Goal: Task Accomplishment & Management: Manage account settings

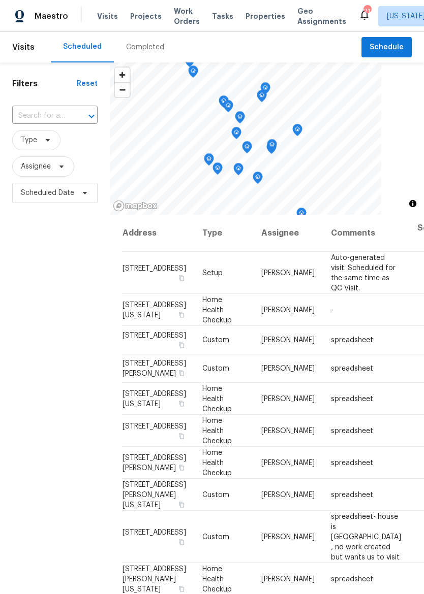
click at [248, 17] on span "Properties" at bounding box center [265, 16] width 40 height 10
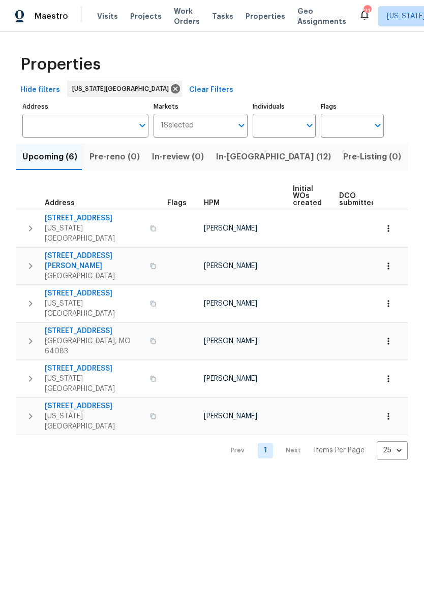
click at [233, 158] on span "In-[GEOGRAPHIC_DATA] (12)" at bounding box center [273, 157] width 115 height 14
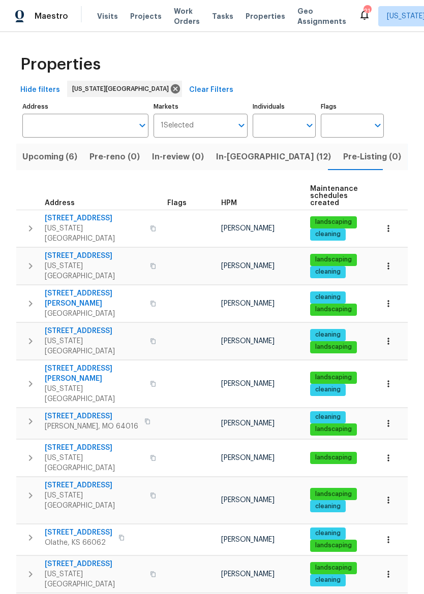
click at [147, 227] on button "button" at bounding box center [153, 228] width 12 height 24
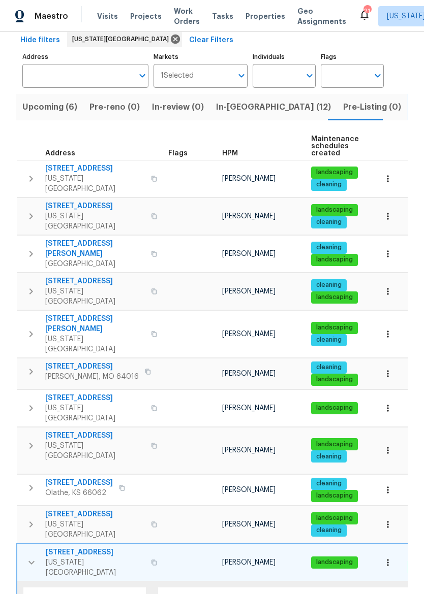
scroll to position [52, 0]
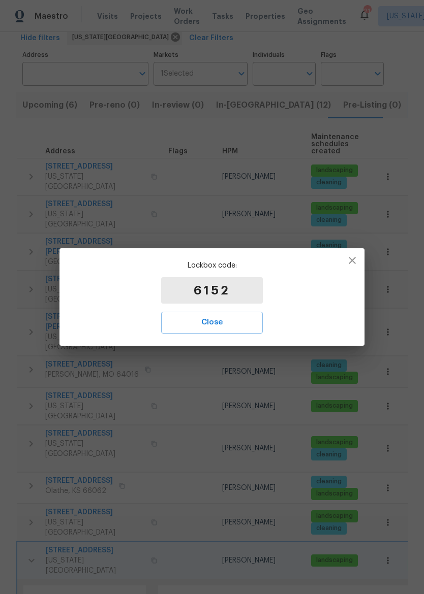
click at [214, 332] on button "Close" at bounding box center [212, 322] width 102 height 21
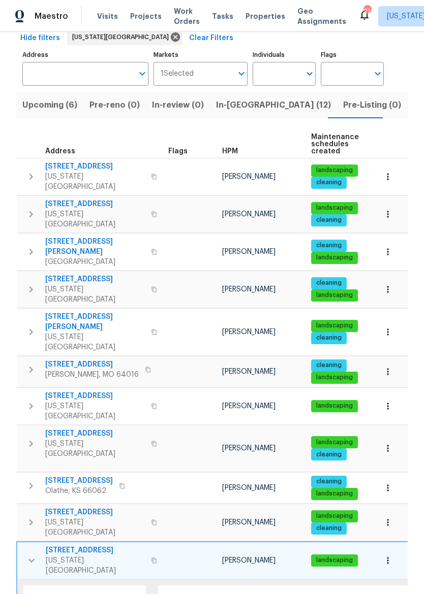
click at [241, 103] on span "In-reno (12)" at bounding box center [273, 105] width 115 height 14
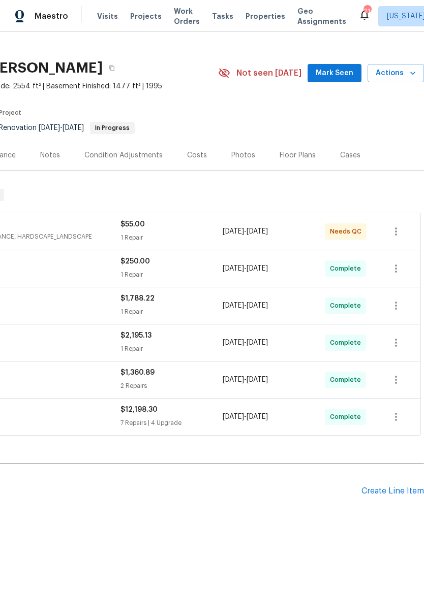
scroll to position [13, 150]
click at [398, 487] on div "Create Line Item" at bounding box center [392, 492] width 62 height 10
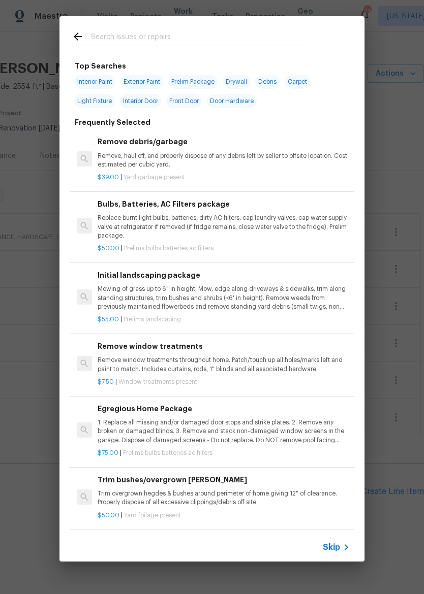
click at [252, 34] on input "text" at bounding box center [198, 37] width 215 height 15
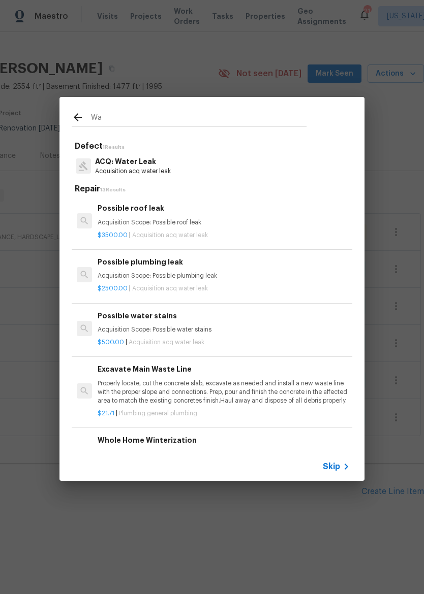
type input "W"
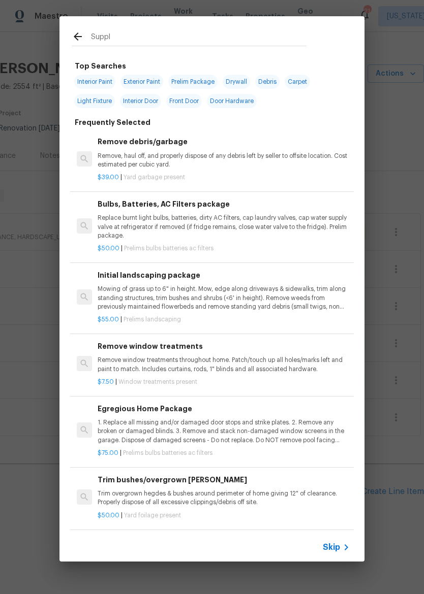
type input "Supply"
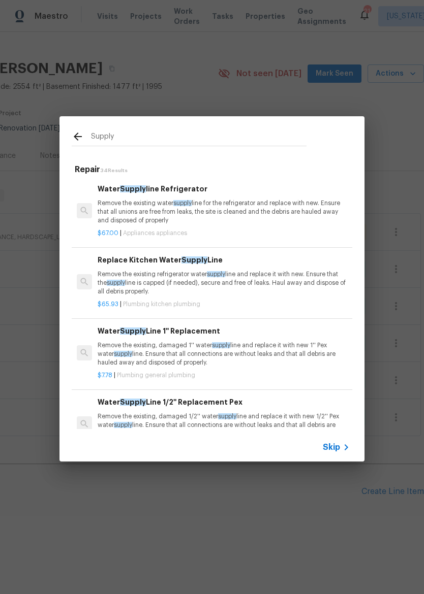
scroll to position [0, 0]
click at [297, 271] on p "Remove the existing refrigerator water supply line and replace it with new. Ens…" at bounding box center [224, 283] width 252 height 26
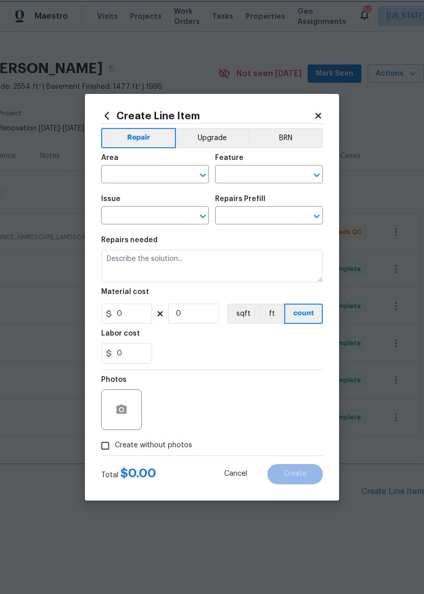
type input "Plumbing"
type input "Kitchen Plumbing"
type input "Replace Kitchen Water Supply Line $65.93"
type textarea "Remove the existing refrigerator water supply line and replace it with new. Ens…"
type input "65.93"
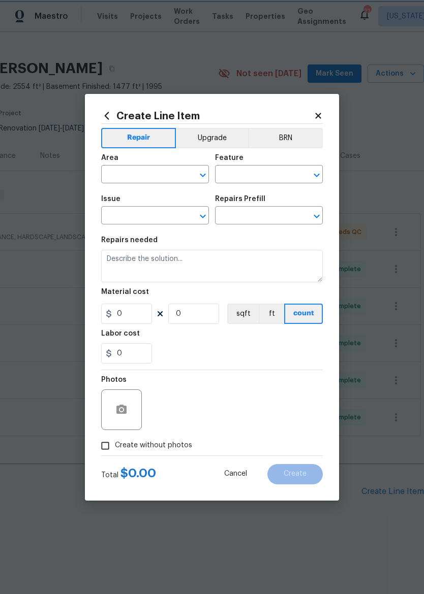
type input "1"
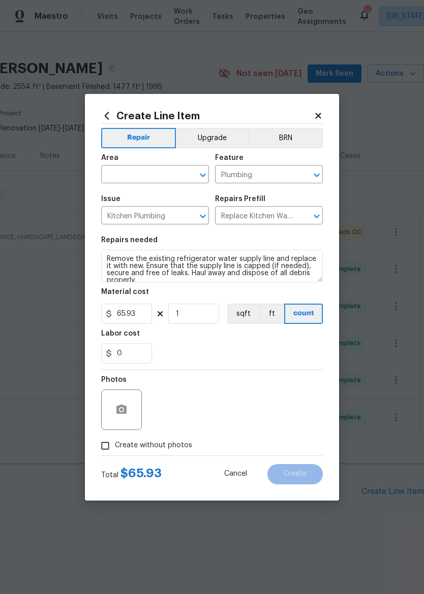
click at [150, 168] on input "text" at bounding box center [140, 176] width 79 height 16
click at [162, 197] on li "Bathroom" at bounding box center [155, 197] width 108 height 17
type input "Bathroom"
click at [143, 312] on input "65.93" at bounding box center [126, 314] width 51 height 20
click at [296, 345] on div "0" at bounding box center [211, 353] width 221 height 20
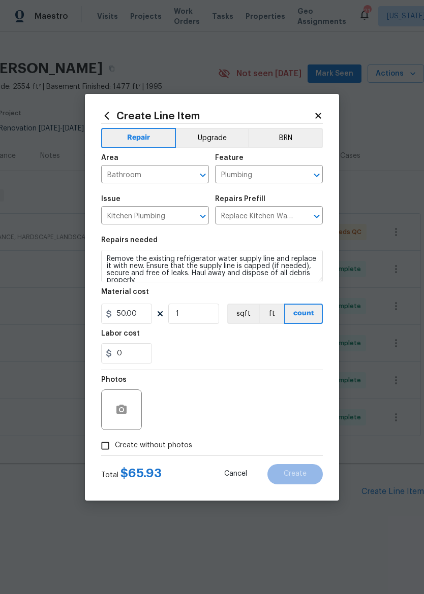
type input "50"
click at [102, 446] on input "Create without photos" at bounding box center [105, 445] width 19 height 19
checkbox input "true"
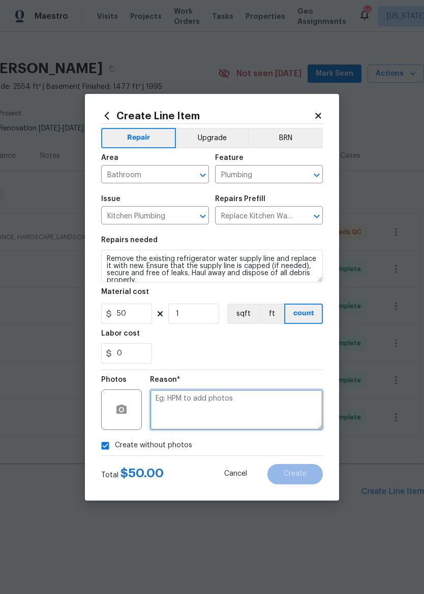
click at [290, 402] on textarea at bounding box center [236, 410] width 173 height 41
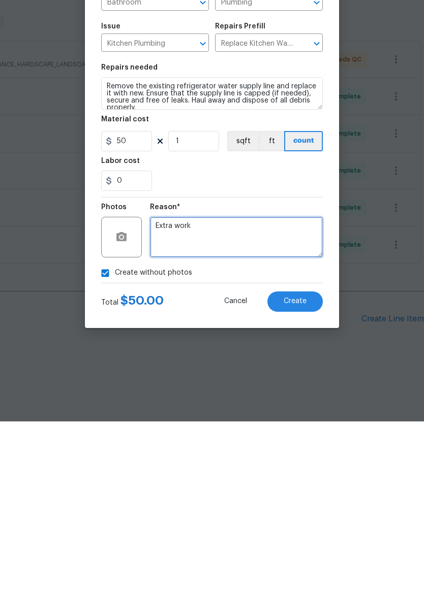
type textarea "Extra work"
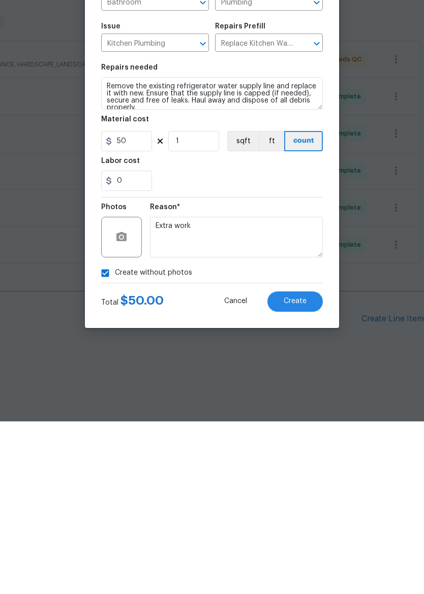
click at [301, 470] on span "Create" at bounding box center [294, 474] width 23 height 8
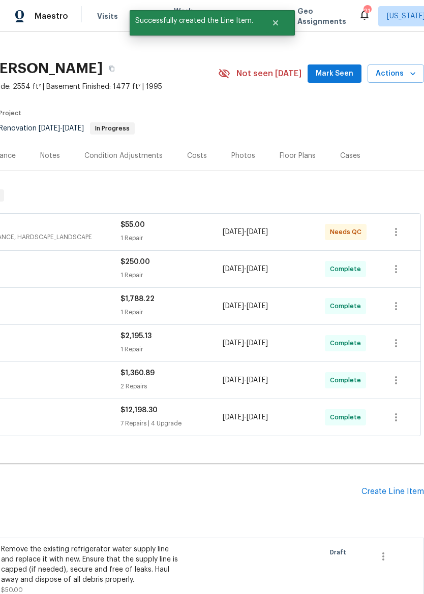
click at [397, 489] on div "Create Line Item" at bounding box center [392, 492] width 62 height 10
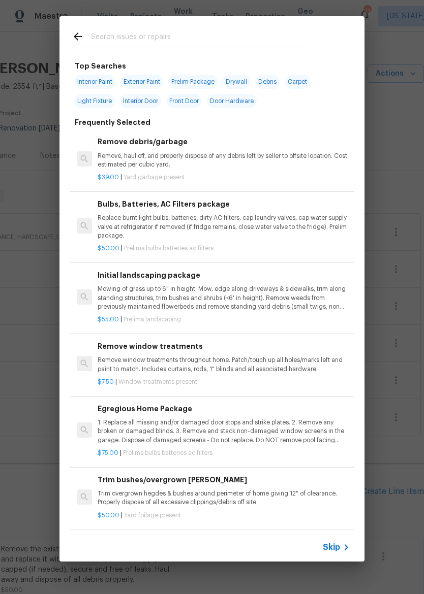
click at [256, 28] on div at bounding box center [188, 36] width 259 height 40
click at [215, 28] on div at bounding box center [188, 36] width 259 height 40
click at [155, 37] on input "text" at bounding box center [198, 37] width 215 height 15
type input "Hinges"
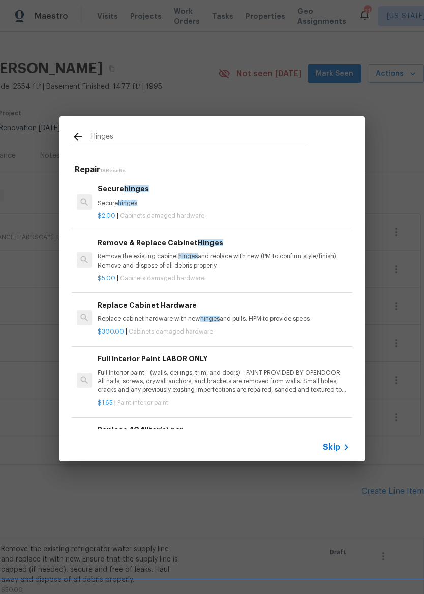
click at [251, 264] on p "Remove the existing cabinet hinges and replace with new (PM to confirm style/fi…" at bounding box center [224, 260] width 252 height 17
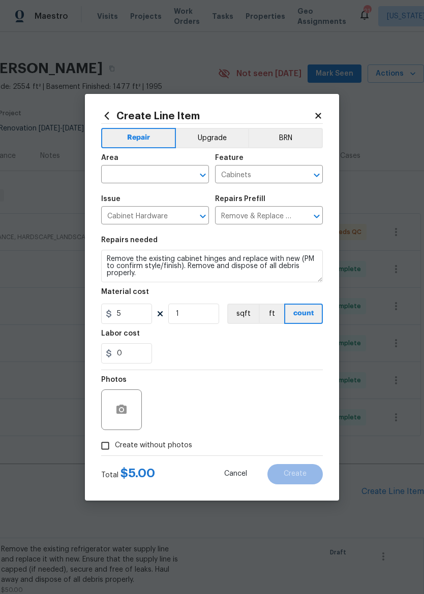
click at [126, 178] on input "text" at bounding box center [140, 176] width 79 height 16
click at [117, 197] on li "Kitchen" at bounding box center [155, 197] width 108 height 17
type input "Kitchen"
click at [195, 315] on input "1" at bounding box center [193, 314] width 51 height 20
type input "12"
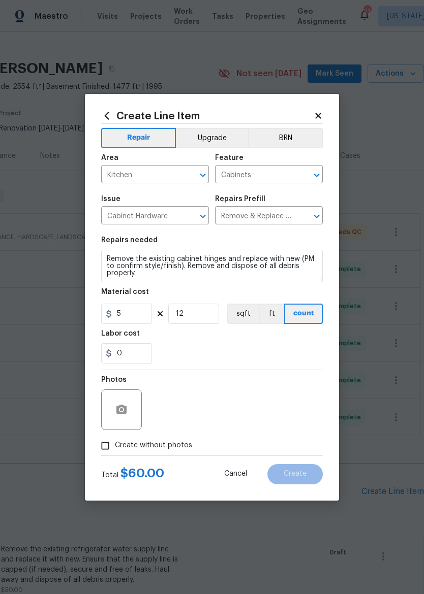
click at [296, 371] on div "Photos" at bounding box center [211, 403] width 221 height 66
click at [106, 443] on input "Create without photos" at bounding box center [105, 445] width 19 height 19
checkbox input "true"
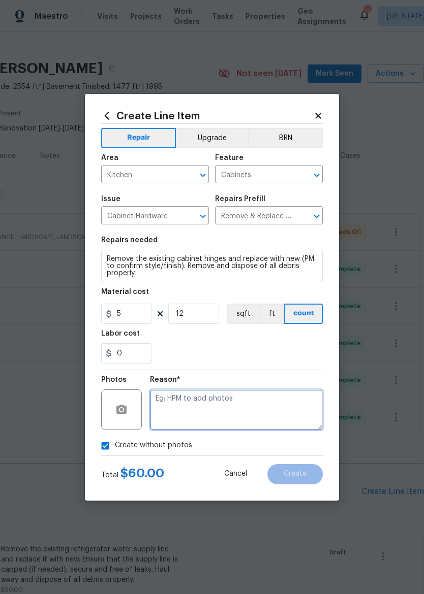
click at [285, 403] on textarea at bounding box center [236, 410] width 173 height 41
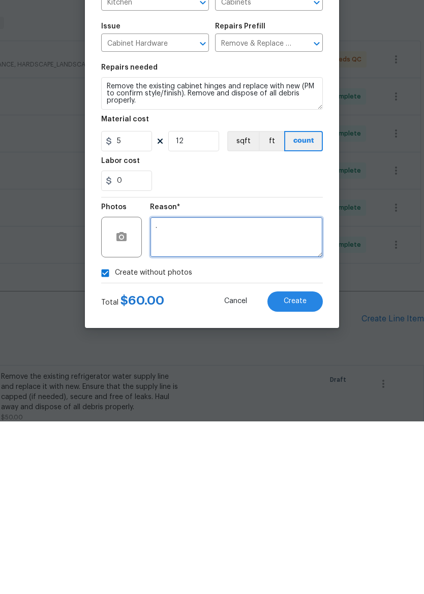
type textarea "."
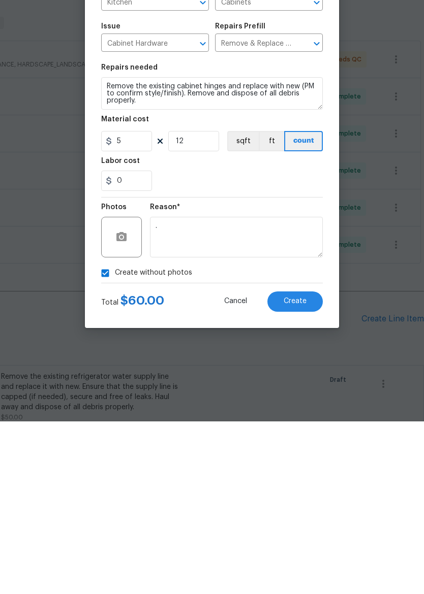
click at [302, 470] on span "Create" at bounding box center [294, 474] width 23 height 8
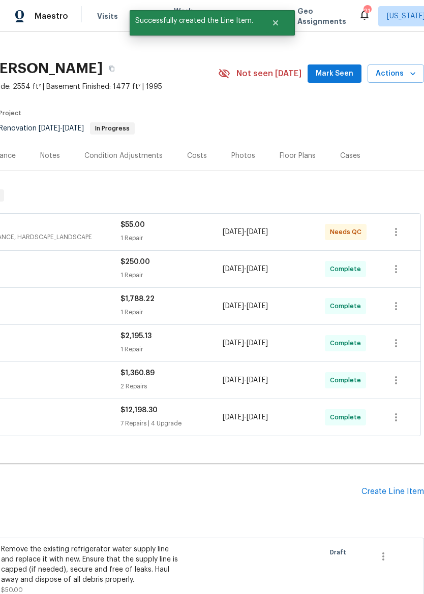
click at [395, 491] on div "Create Line Item" at bounding box center [392, 492] width 62 height 10
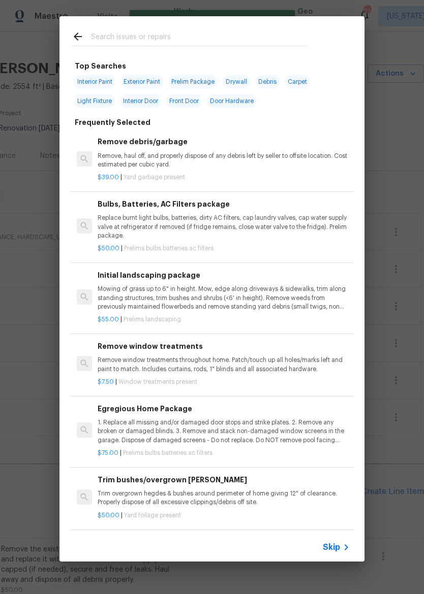
click at [228, 39] on input "text" at bounding box center [198, 37] width 215 height 15
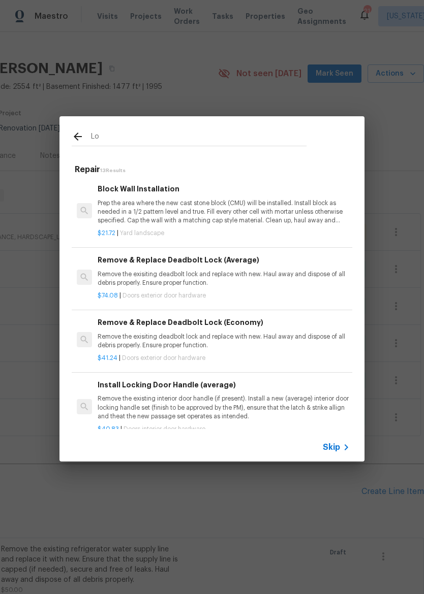
type input "L"
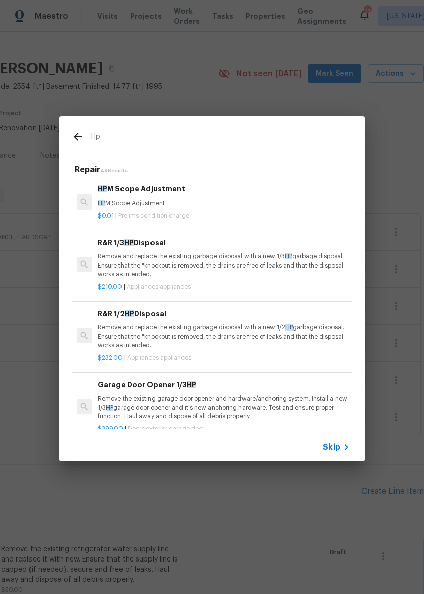
type input "Hpm"
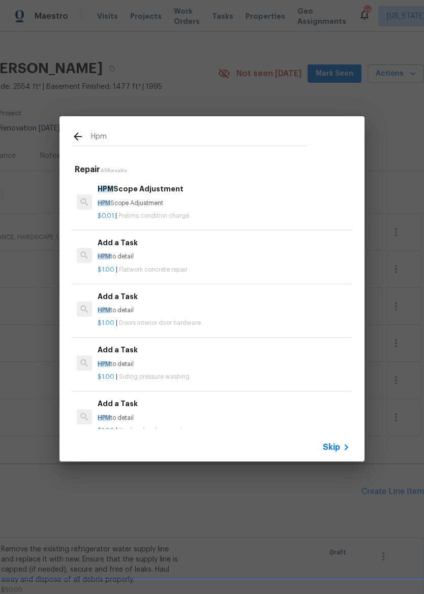
click at [162, 310] on p "HPM to detail" at bounding box center [224, 310] width 252 height 9
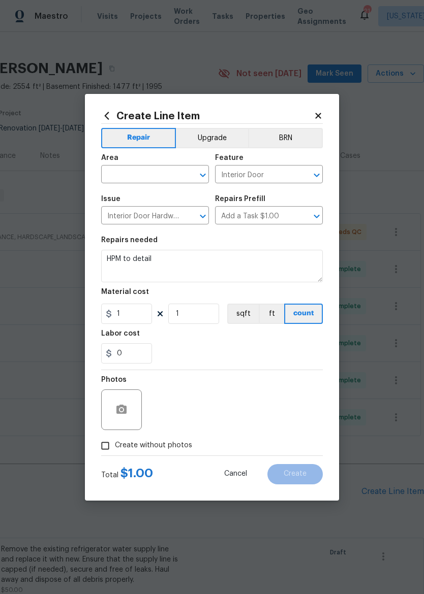
click at [162, 310] on div "1 1 sqft ft count" at bounding box center [211, 314] width 221 height 20
click at [137, 174] on input "text" at bounding box center [140, 176] width 79 height 16
click at [180, 209] on li "Interior Overall" at bounding box center [155, 214] width 108 height 17
type input "Interior Overall"
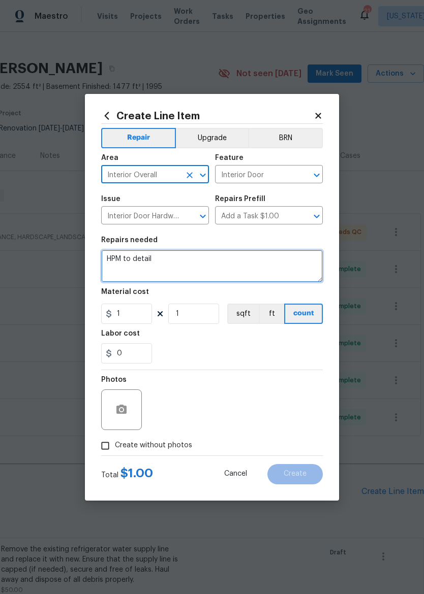
click at [217, 263] on textarea "HPM to detail" at bounding box center [211, 266] width 221 height 33
click at [217, 262] on textarea "HPM to detail" at bounding box center [211, 266] width 221 height 33
click at [221, 264] on textarea "HPM to detail" at bounding box center [211, 266] width 221 height 33
click at [220, 263] on textarea "HPM to detail" at bounding box center [211, 266] width 221 height 33
type textarea "H"
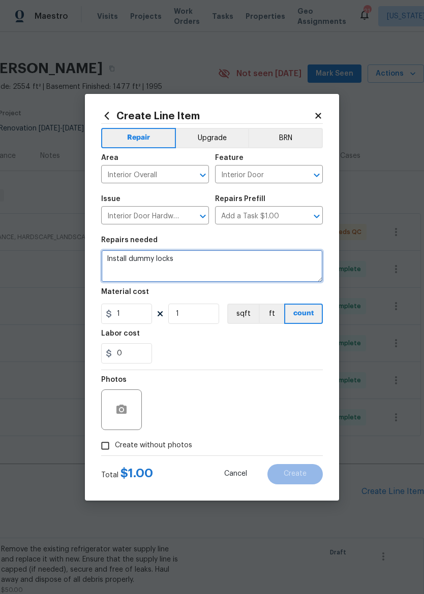
type textarea "Install dummy locks"
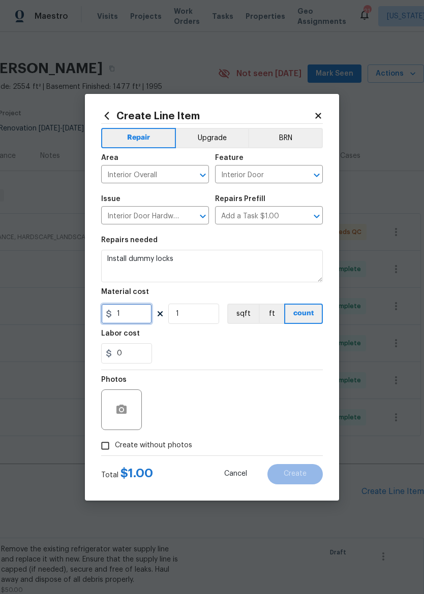
click at [126, 316] on input "1" at bounding box center [126, 314] width 51 height 20
type input "65"
click at [258, 353] on div "0" at bounding box center [211, 353] width 221 height 20
click at [107, 451] on input "Create without photos" at bounding box center [105, 445] width 19 height 19
checkbox input "true"
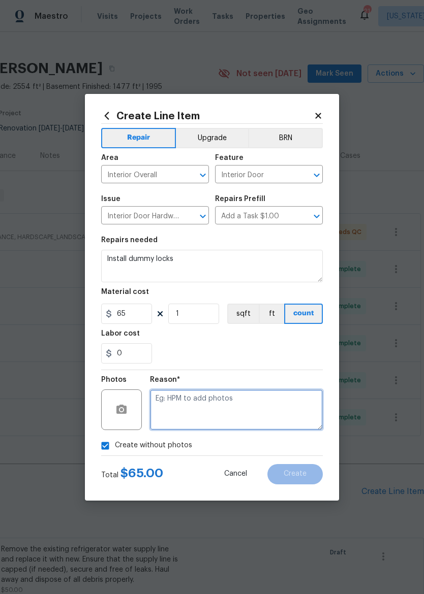
click at [289, 410] on textarea at bounding box center [236, 410] width 173 height 41
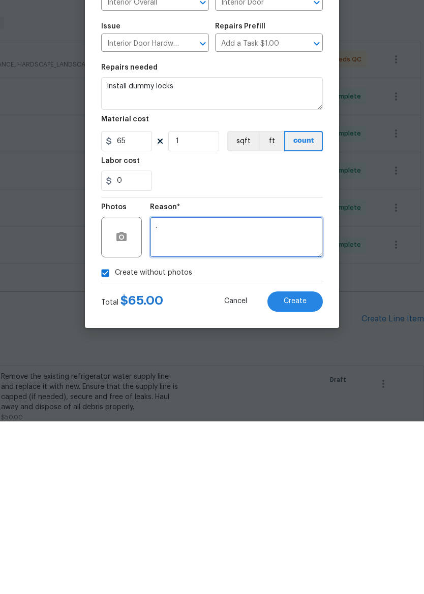
type textarea "."
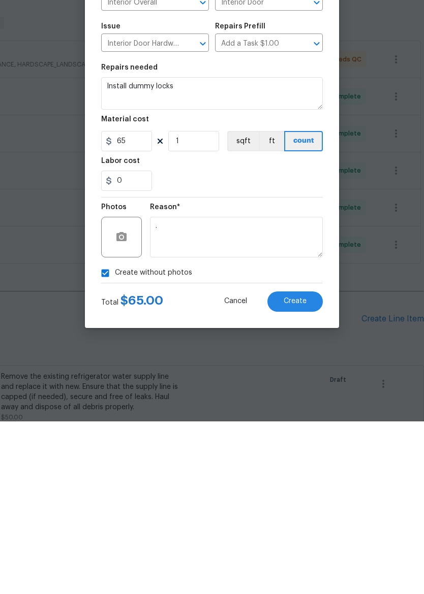
click at [305, 470] on span "Create" at bounding box center [294, 474] width 23 height 8
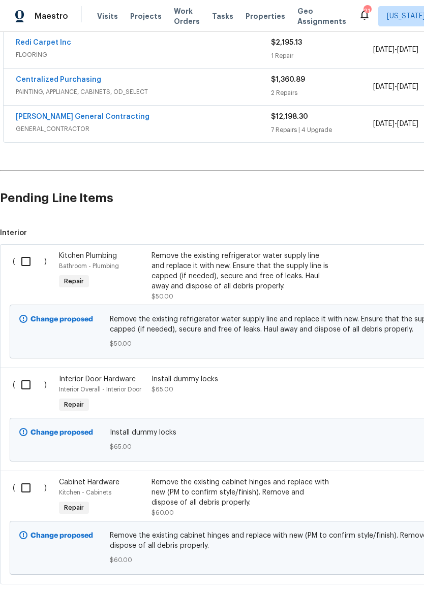
scroll to position [307, 0]
click at [27, 264] on input "checkbox" at bounding box center [29, 260] width 29 height 21
checkbox input "true"
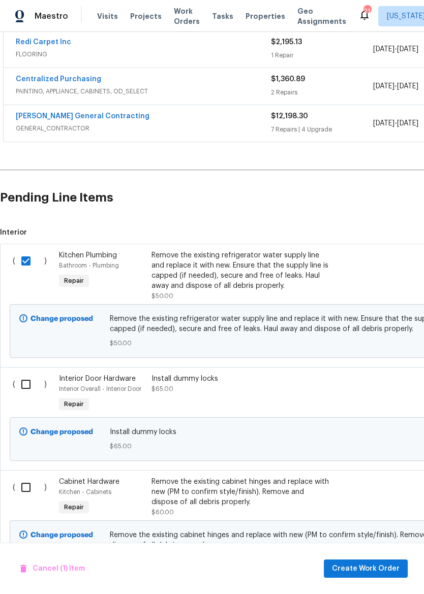
click at [27, 381] on input "checkbox" at bounding box center [29, 384] width 29 height 21
checkbox input "true"
click at [25, 495] on input "checkbox" at bounding box center [29, 487] width 29 height 21
checkbox input "true"
click at [370, 567] on span "Create Work Order" at bounding box center [366, 569] width 68 height 13
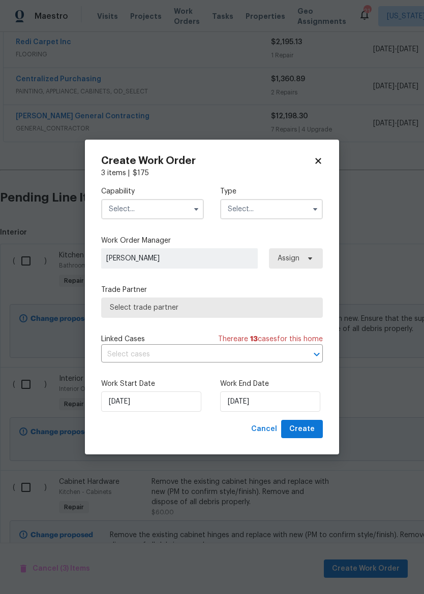
checkbox input "false"
click at [166, 209] on input "text" at bounding box center [152, 209] width 103 height 20
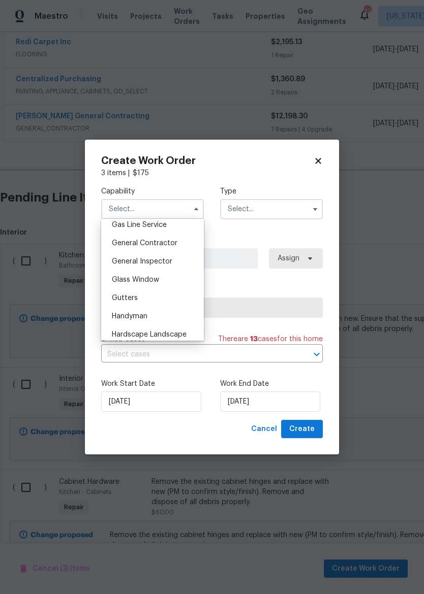
scroll to position [478, 0]
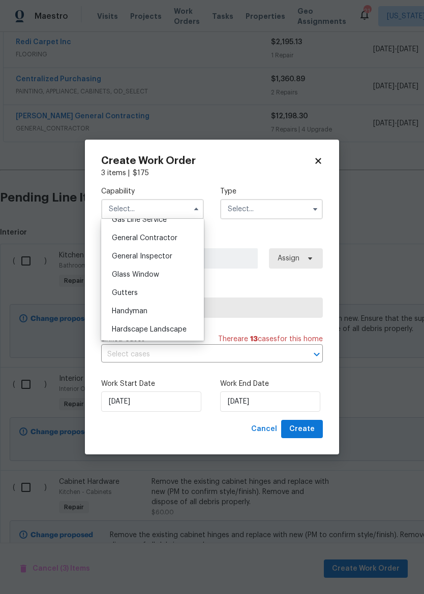
click at [175, 237] on span "General Contractor" at bounding box center [145, 238] width 66 height 7
type input "General Contractor"
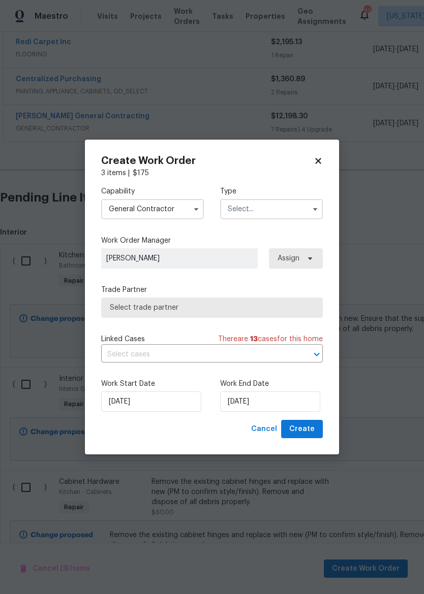
click at [283, 204] on input "text" at bounding box center [271, 209] width 103 height 20
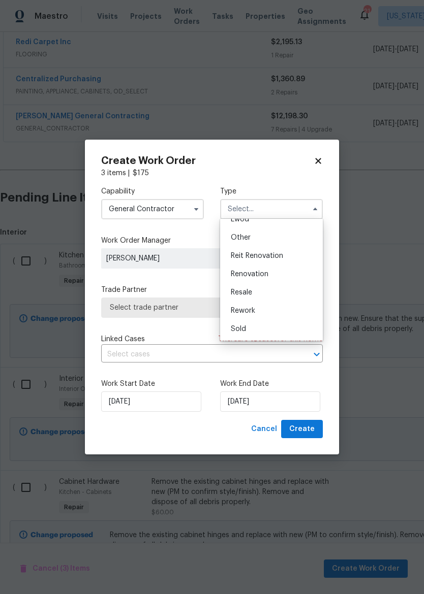
scroll to position [121, 0]
click at [280, 276] on div "Renovation" at bounding box center [272, 274] width 98 height 18
type input "Renovation"
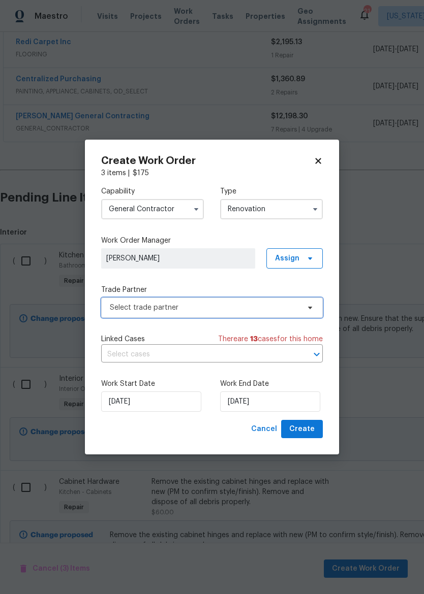
click at [259, 305] on span "Select trade partner" at bounding box center [204, 308] width 189 height 10
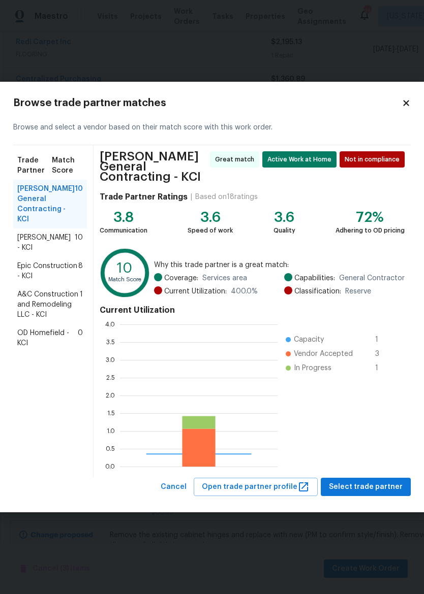
scroll to position [142, 157]
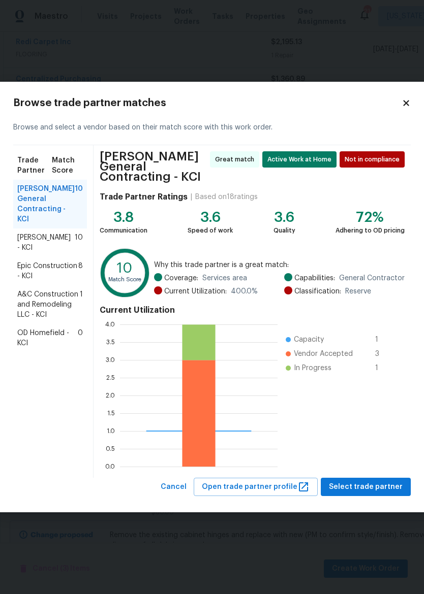
click at [385, 481] on span "Select trade partner" at bounding box center [366, 487] width 74 height 13
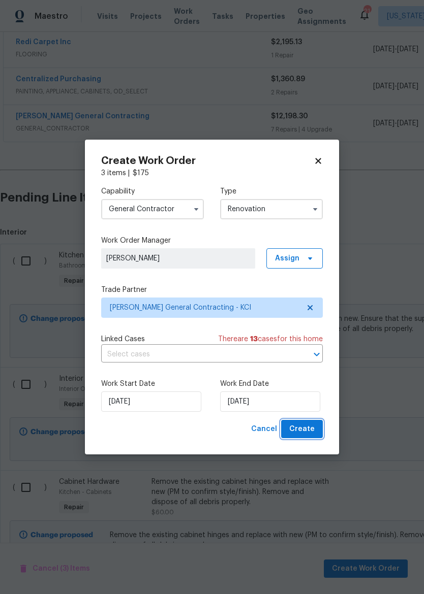
click at [316, 435] on button "Create" at bounding box center [302, 429] width 42 height 19
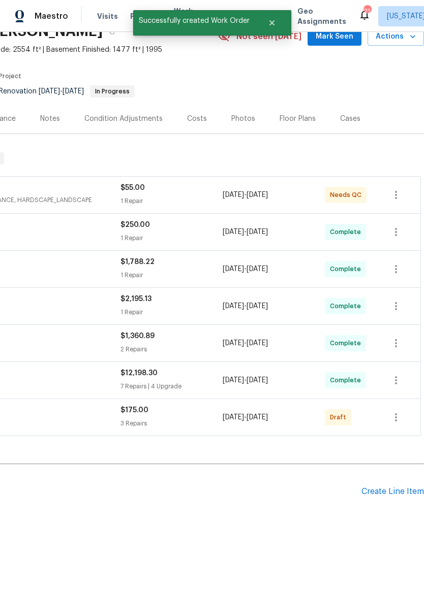
scroll to position [50, 150]
click at [398, 414] on icon "button" at bounding box center [396, 417] width 12 height 12
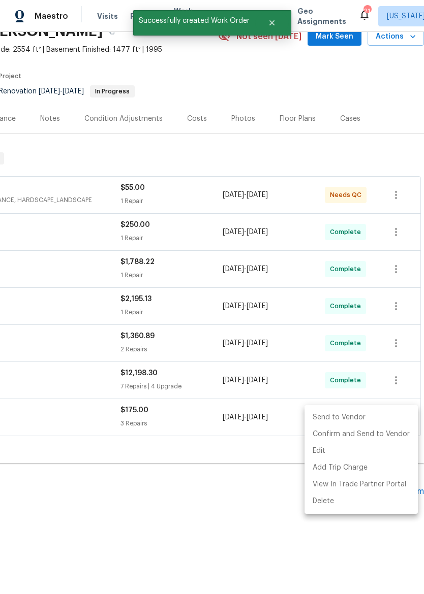
click at [364, 417] on li "Send to Vendor" at bounding box center [360, 417] width 113 height 17
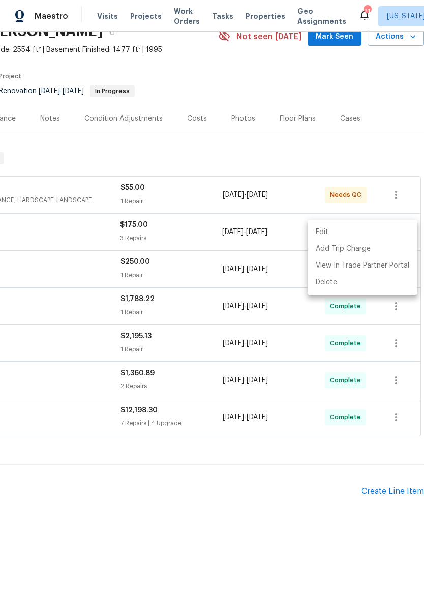
click at [303, 506] on div at bounding box center [212, 297] width 424 height 594
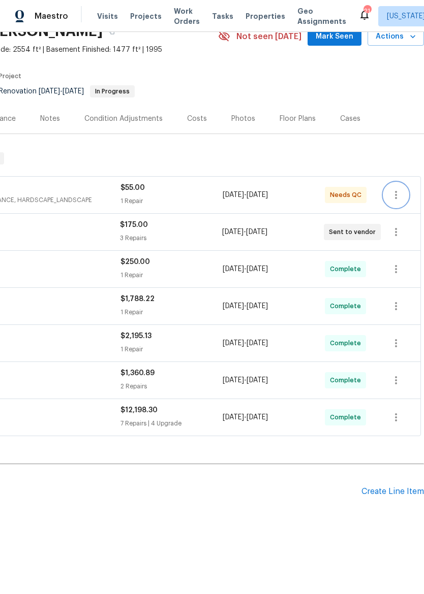
click at [394, 191] on icon "button" at bounding box center [396, 195] width 12 height 12
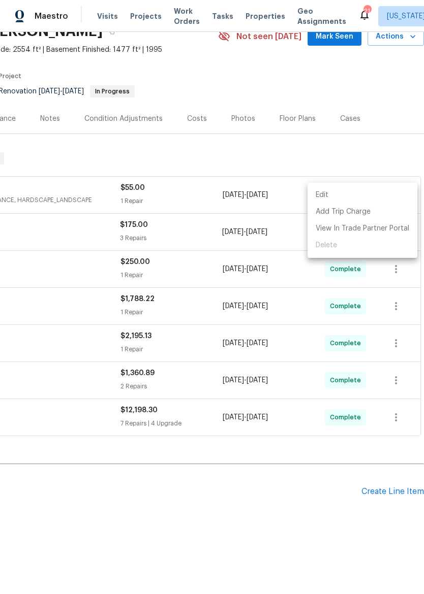
click at [273, 192] on div at bounding box center [212, 297] width 424 height 594
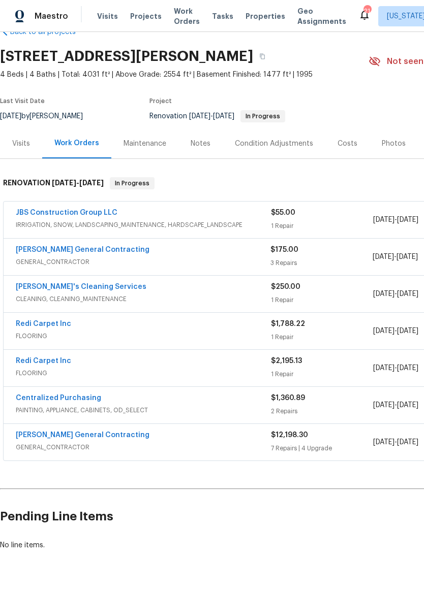
scroll to position [25, 0]
click at [108, 210] on link "JBS Construction Group LLC" at bounding box center [67, 212] width 102 height 7
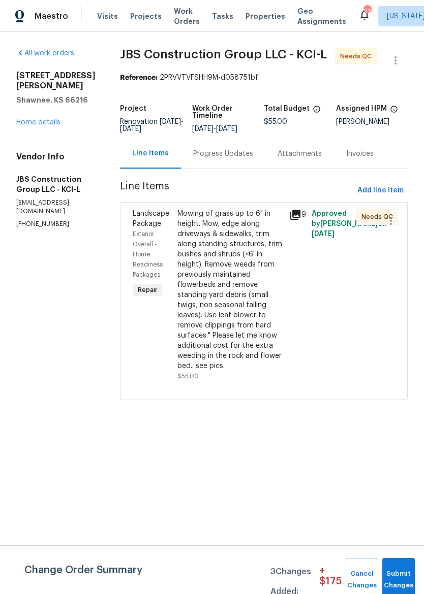
click at [244, 277] on div "Mowing of grass up to 6" in height. Mow, edge along driveways & sidewalks, trim…" at bounding box center [230, 290] width 106 height 163
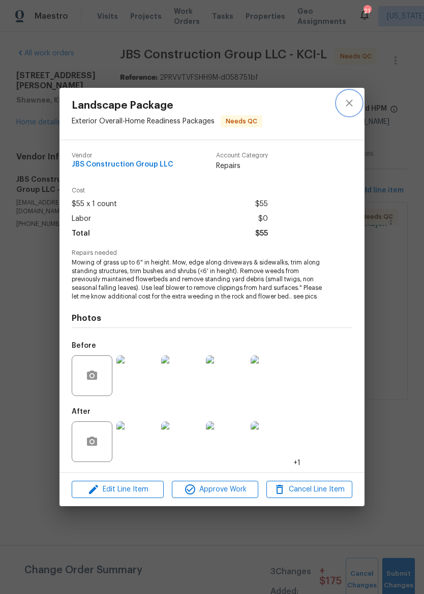
click at [351, 104] on icon "close" at bounding box center [348, 103] width 7 height 7
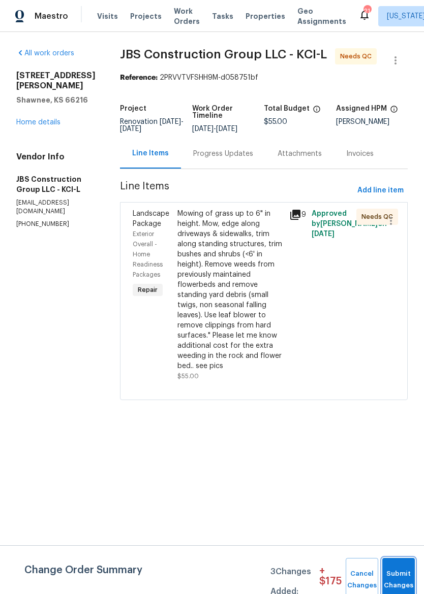
click at [400, 563] on button "Submit Changes" at bounding box center [398, 580] width 33 height 44
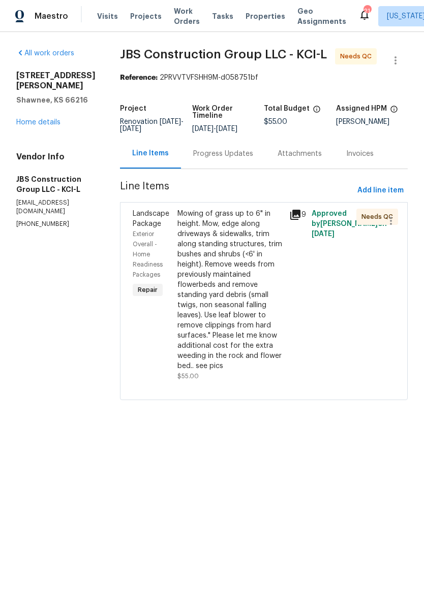
click at [267, 295] on div "Mowing of grass up to 6" in height. Mow, edge along driveways & sidewalks, trim…" at bounding box center [230, 290] width 106 height 163
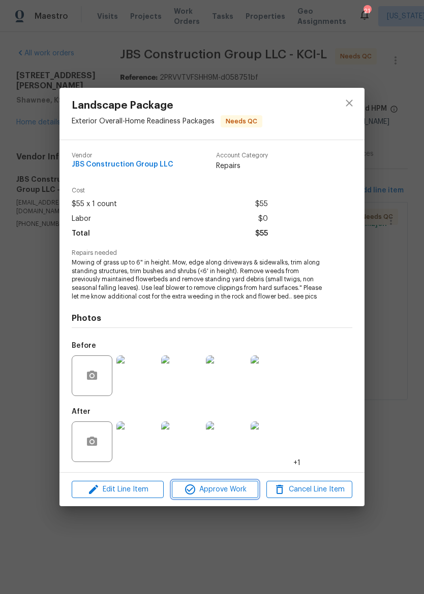
click at [214, 489] on span "Approve Work" at bounding box center [215, 490] width 80 height 13
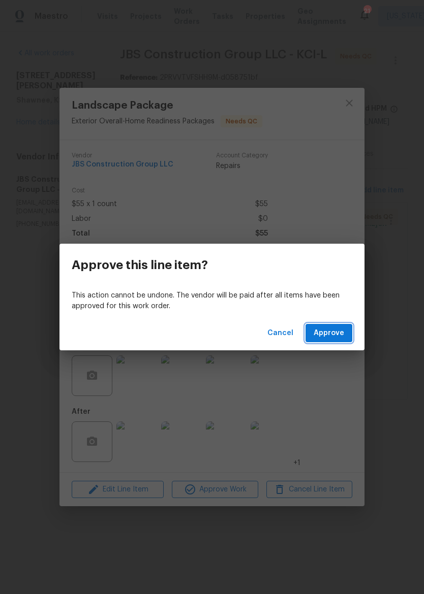
click at [334, 333] on span "Approve" at bounding box center [328, 333] width 30 height 13
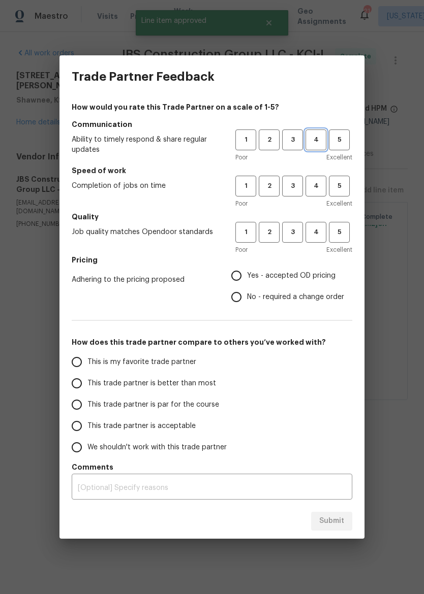
click at [319, 136] on span "4" at bounding box center [315, 140] width 19 height 12
click at [291, 186] on span "3" at bounding box center [292, 186] width 19 height 12
click at [292, 234] on span "3" at bounding box center [292, 233] width 19 height 12
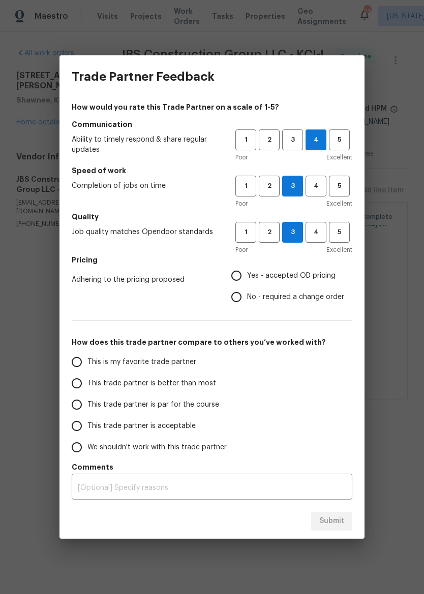
click at [268, 274] on span "Yes - accepted OD pricing" at bounding box center [291, 276] width 88 height 11
click at [247, 274] on input "Yes - accepted OD pricing" at bounding box center [236, 275] width 21 height 21
radio input "true"
click at [183, 387] on span "This trade partner is better than most" at bounding box center [151, 383] width 129 height 11
click at [87, 387] on input "This trade partner is better than most" at bounding box center [76, 383] width 21 height 21
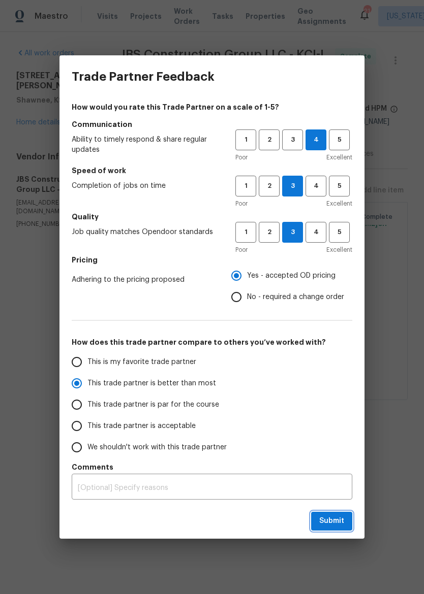
click at [336, 522] on span "Submit" at bounding box center [331, 521] width 25 height 13
radio input "true"
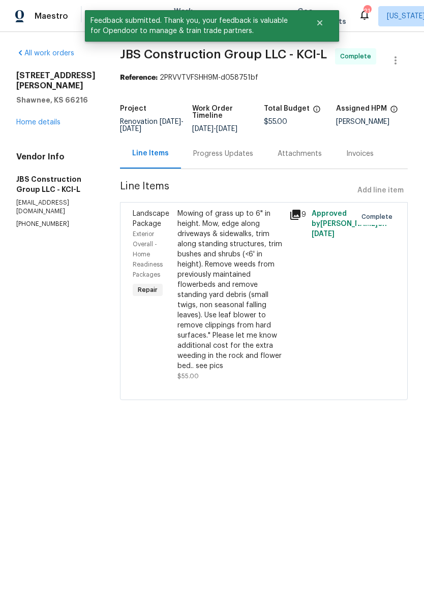
click at [54, 105] on div "4940 Alden Rd Shawnee, KS 66216 Home details" at bounding box center [55, 99] width 79 height 57
click at [52, 119] on link "Home details" at bounding box center [38, 122] width 44 height 7
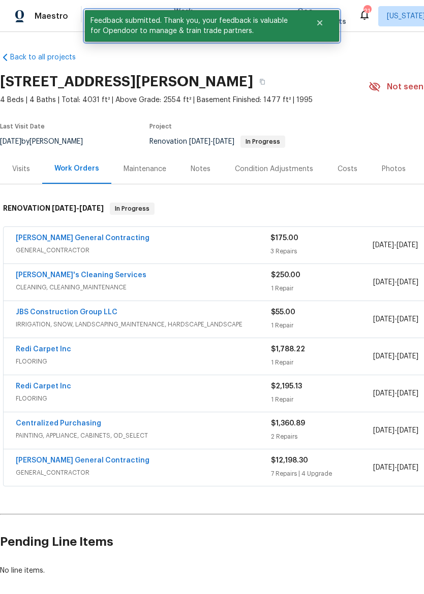
click at [329, 19] on button "Close" at bounding box center [320, 23] width 34 height 20
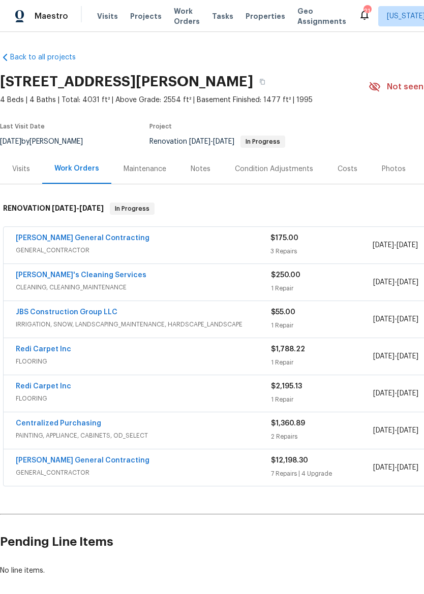
click at [256, 16] on span "Properties" at bounding box center [265, 16] width 40 height 10
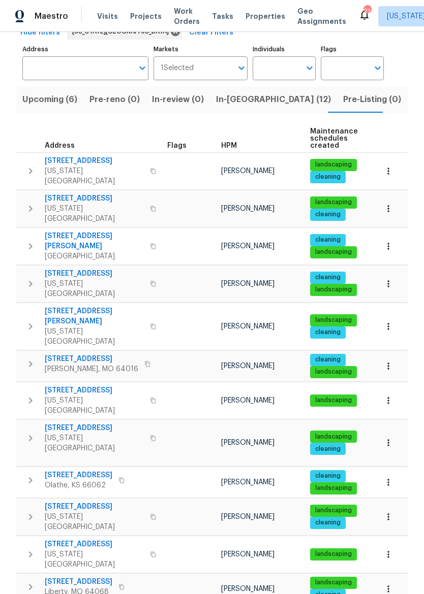
scroll to position [60, 0]
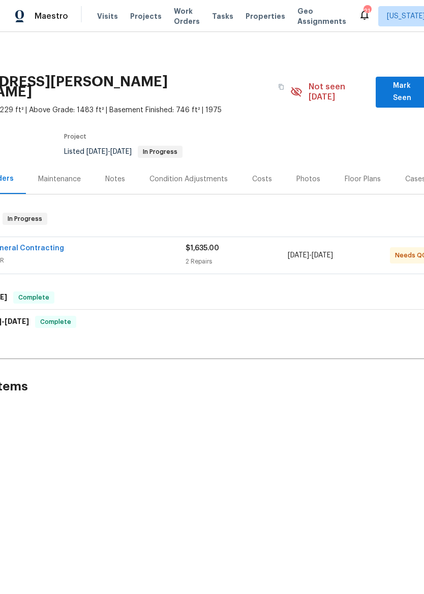
scroll to position [0, 20]
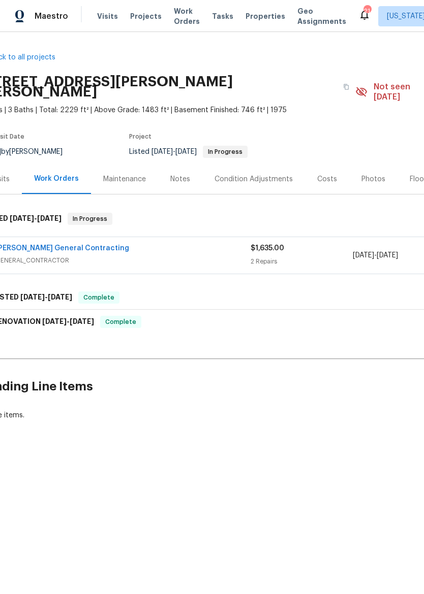
click at [100, 245] on link "[PERSON_NAME] General Contracting" at bounding box center [62, 248] width 134 height 7
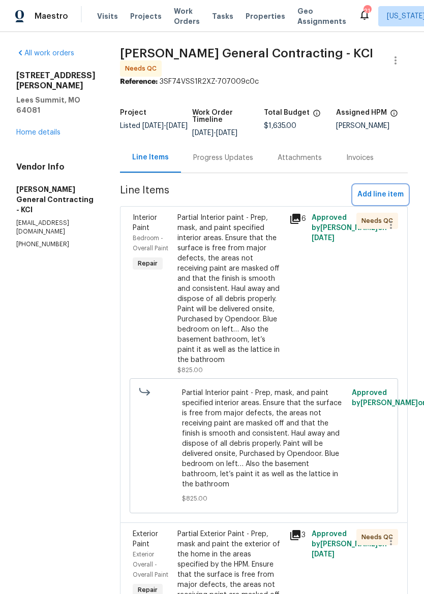
click at [386, 196] on span "Add line item" at bounding box center [380, 194] width 46 height 13
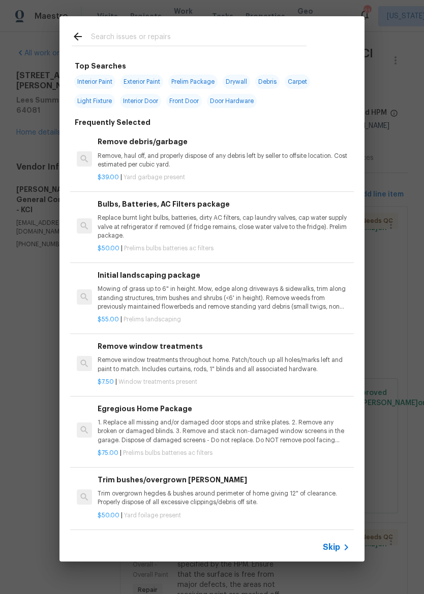
click at [237, 36] on input "text" at bounding box center [198, 37] width 215 height 15
type input "Paint"
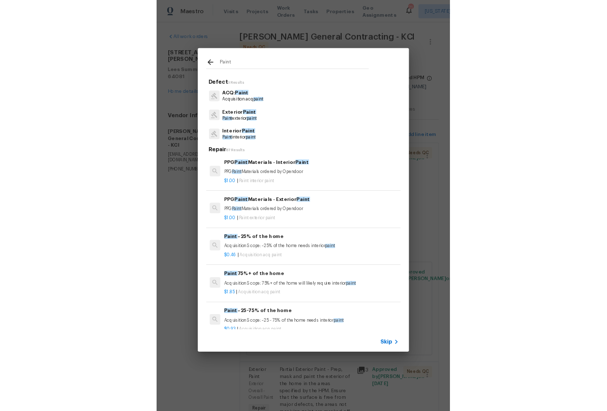
scroll to position [144, 0]
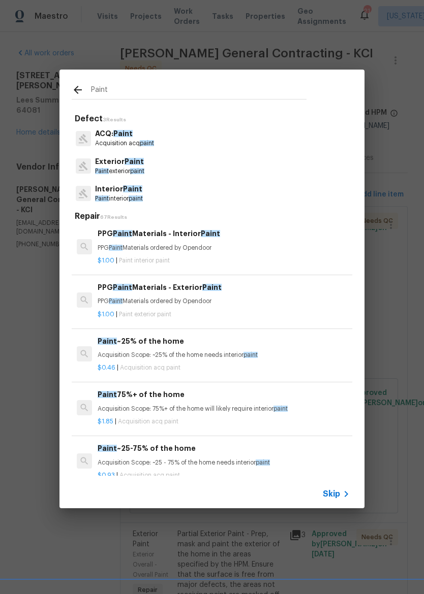
click at [296, 302] on p "PPG Paint Materials ordered by Opendoor" at bounding box center [224, 301] width 252 height 9
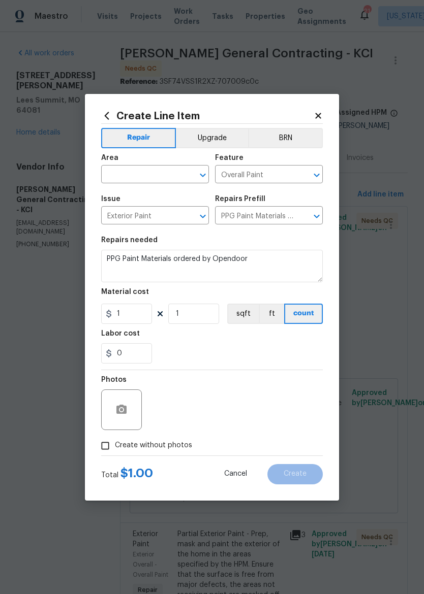
click at [141, 177] on input "text" at bounding box center [140, 176] width 79 height 16
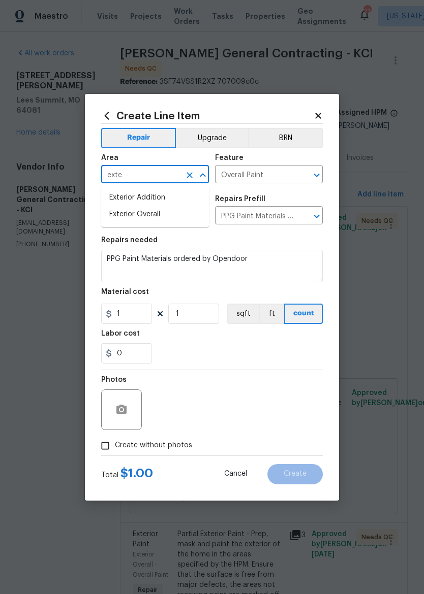
click at [167, 215] on li "Exterior Overall" at bounding box center [155, 214] width 108 height 17
type input "Exterior Overall"
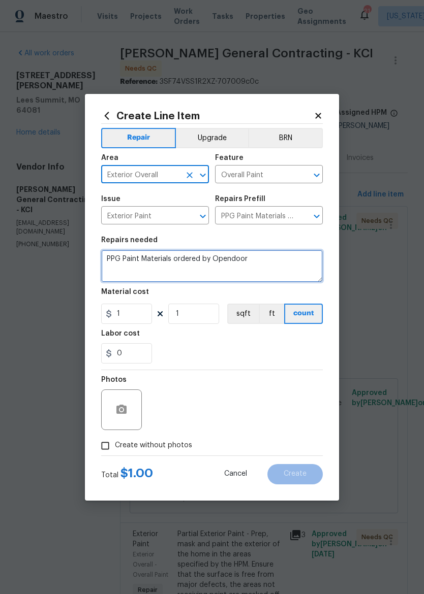
click at [282, 265] on textarea "PPG Paint Materials ordered by Opendoor" at bounding box center [211, 266] width 221 height 33
click at [290, 258] on textarea "PPG Paint Materials ordered by Opendoor" at bounding box center [211, 266] width 221 height 33
click at [290, 257] on textarea "PPG Paint Materials ordered by Opendoor" at bounding box center [211, 266] width 221 height 33
type textarea "PPG Paint Materials paint purchased by vendor"
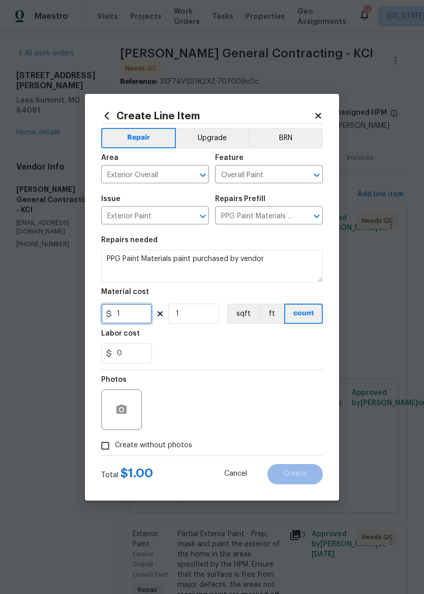
click at [123, 315] on input "1" at bounding box center [126, 314] width 51 height 20
click at [225, 354] on div "0" at bounding box center [211, 353] width 221 height 20
click at [189, 320] on input "1" at bounding box center [193, 314] width 51 height 20
click at [135, 316] on input "0" at bounding box center [126, 314] width 51 height 20
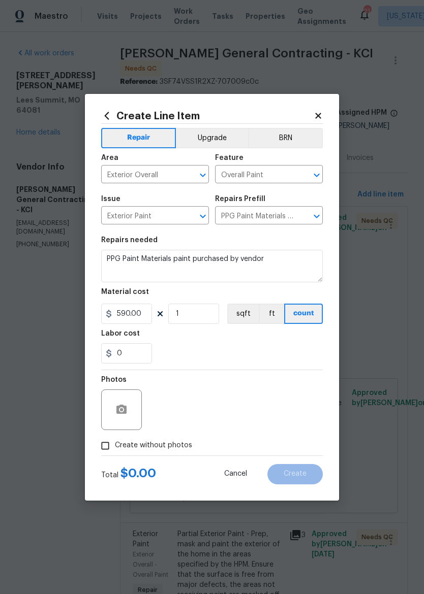
click at [282, 359] on div "0" at bounding box center [211, 353] width 221 height 20
type input "590"
click at [162, 448] on span "Create without photos" at bounding box center [153, 445] width 77 height 11
click at [115, 448] on input "Create without photos" at bounding box center [105, 445] width 19 height 19
checkbox input "true"
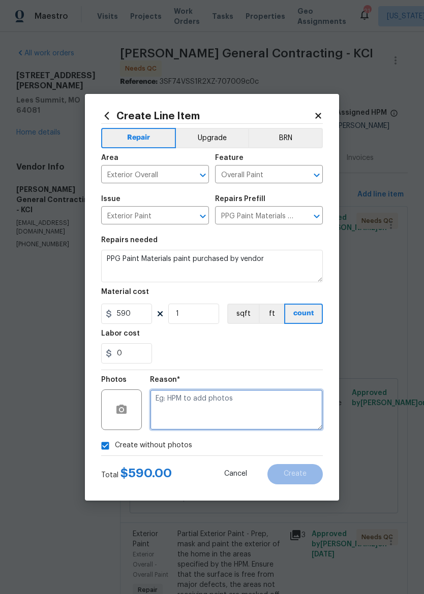
click at [225, 410] on textarea at bounding box center [236, 410] width 173 height 41
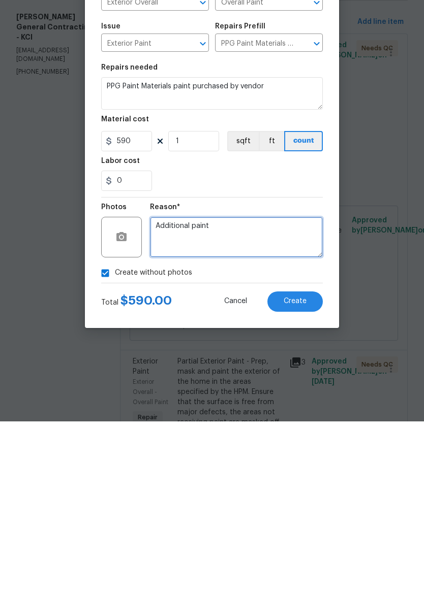
type textarea "Additional paint"
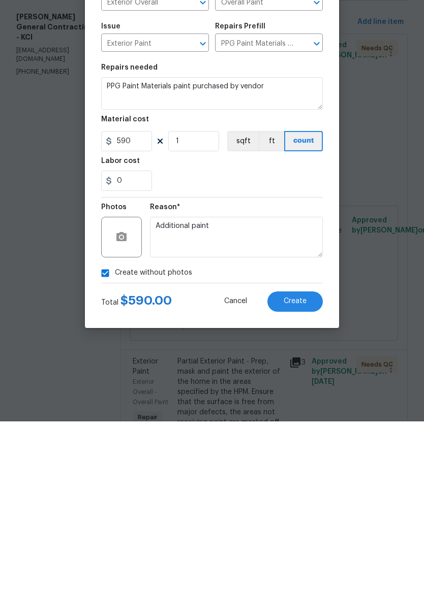
click at [306, 464] on button "Create" at bounding box center [294, 474] width 55 height 20
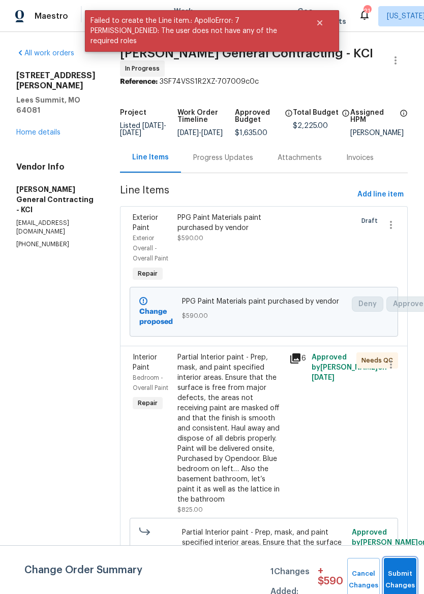
click at [403, 572] on button "Submit Changes" at bounding box center [400, 580] width 33 height 44
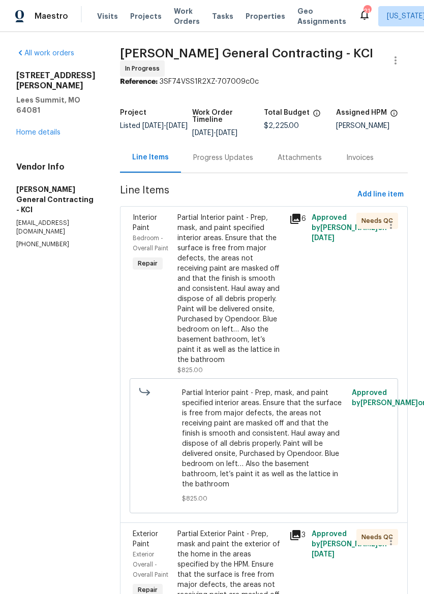
click at [252, 295] on div "Partial Interior paint - Prep, mask, and paint specified interior areas. Ensure…" at bounding box center [230, 289] width 106 height 152
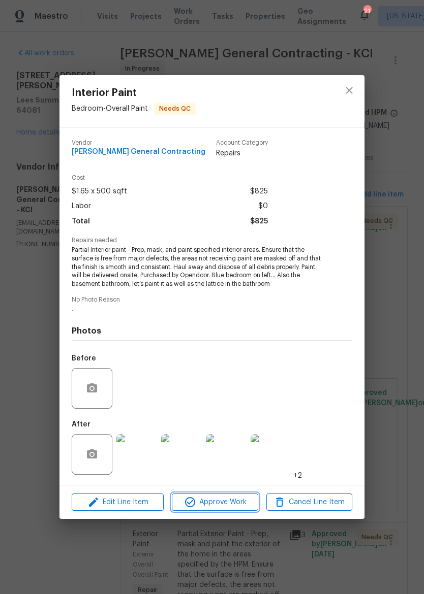
click at [236, 502] on span "Approve Work" at bounding box center [215, 502] width 80 height 13
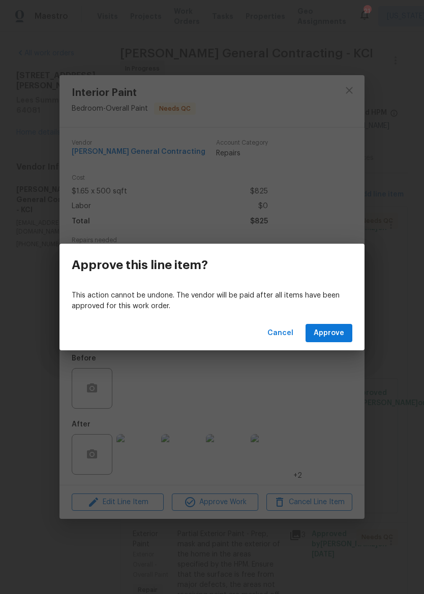
click at [336, 332] on span "Approve" at bounding box center [328, 333] width 30 height 13
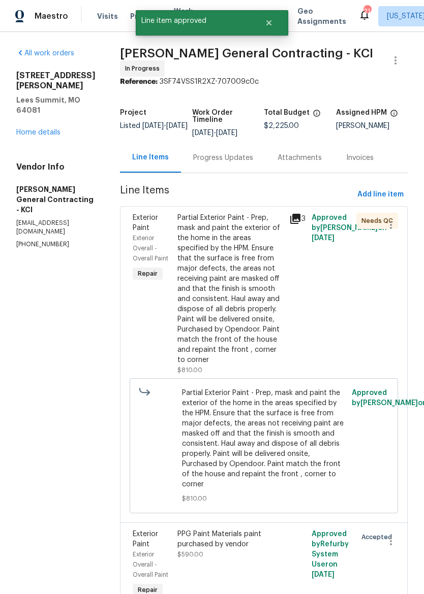
click at [252, 337] on div "Partial Exterior Paint - Prep, mask and paint the exterior of the home in the a…" at bounding box center [230, 289] width 106 height 152
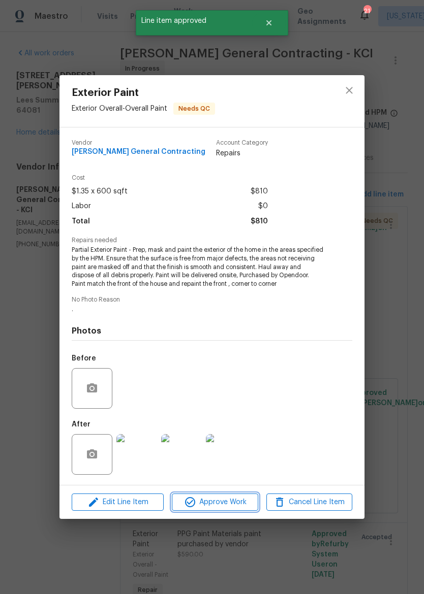
click at [237, 501] on span "Approve Work" at bounding box center [215, 502] width 80 height 13
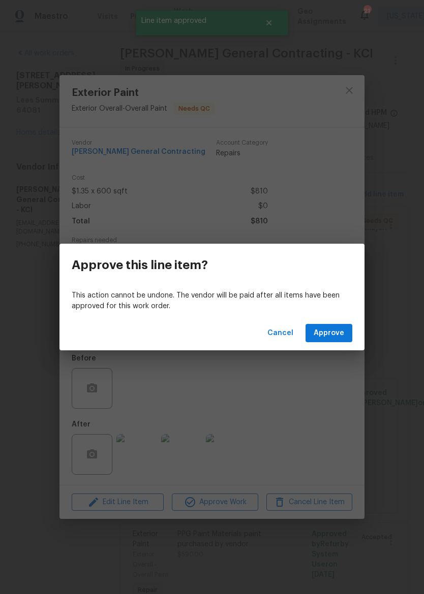
click at [337, 333] on span "Approve" at bounding box center [328, 333] width 30 height 13
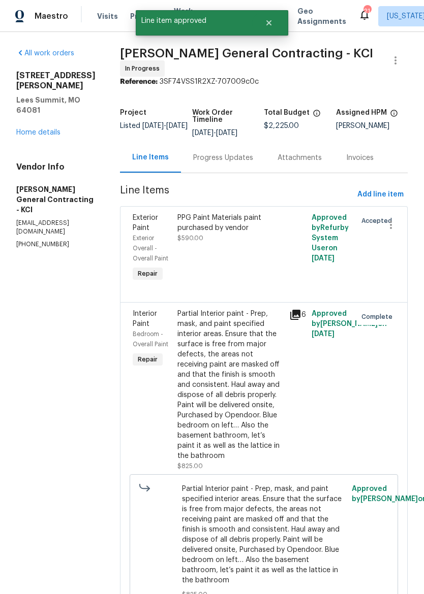
click at [33, 129] on link "Home details" at bounding box center [38, 132] width 44 height 7
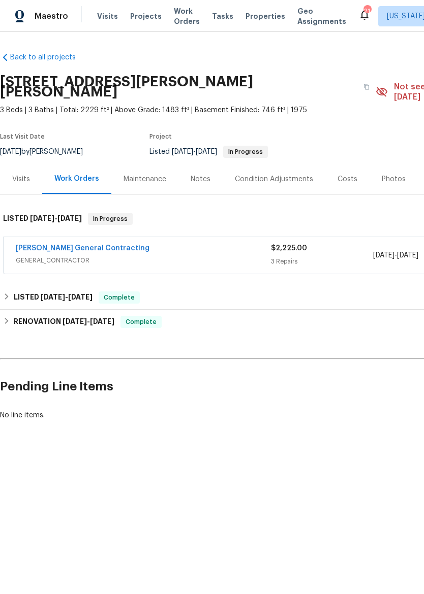
click at [24, 10] on img at bounding box center [19, 16] width 9 height 13
